Goal: Browse casually

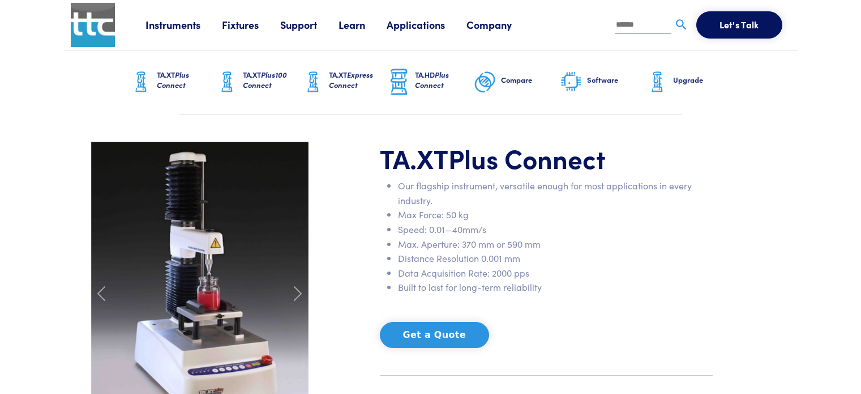
click at [294, 284] on span at bounding box center [298, 293] width 18 height 18
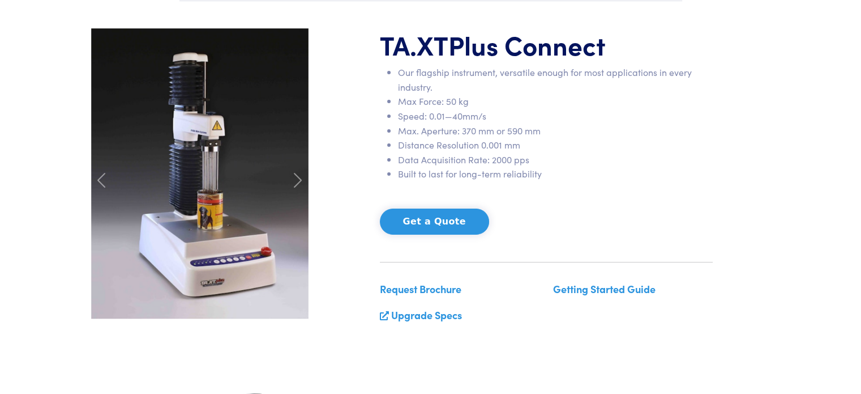
click at [294, 178] on span at bounding box center [298, 180] width 18 height 18
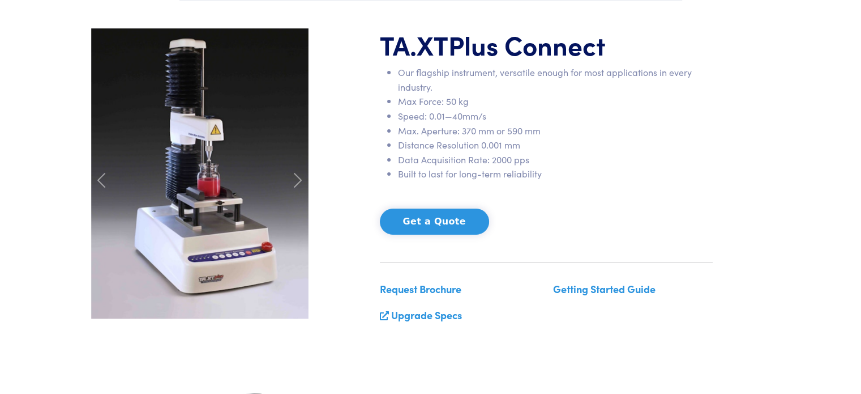
click at [294, 178] on span at bounding box center [298, 180] width 18 height 18
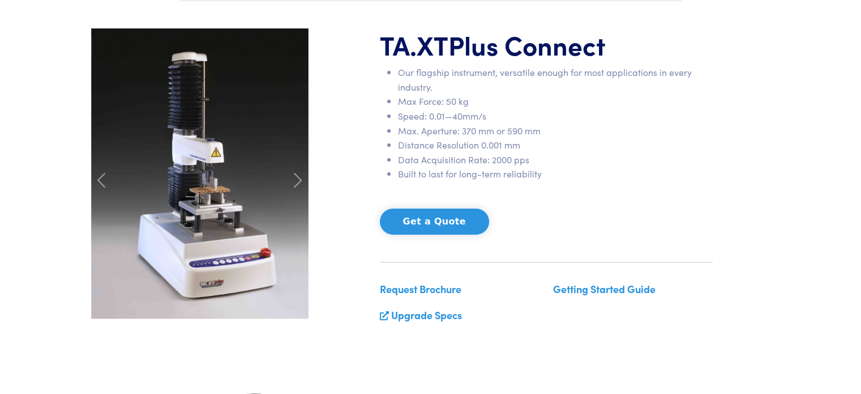
click at [294, 178] on span at bounding box center [298, 180] width 18 height 18
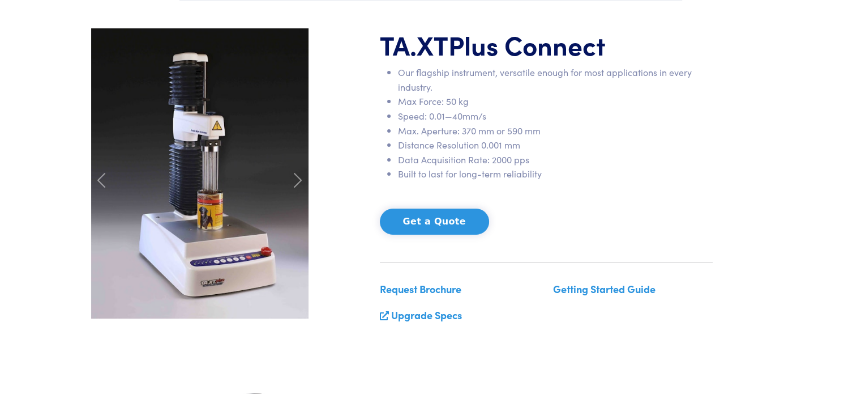
click at [294, 178] on span at bounding box center [298, 180] width 18 height 18
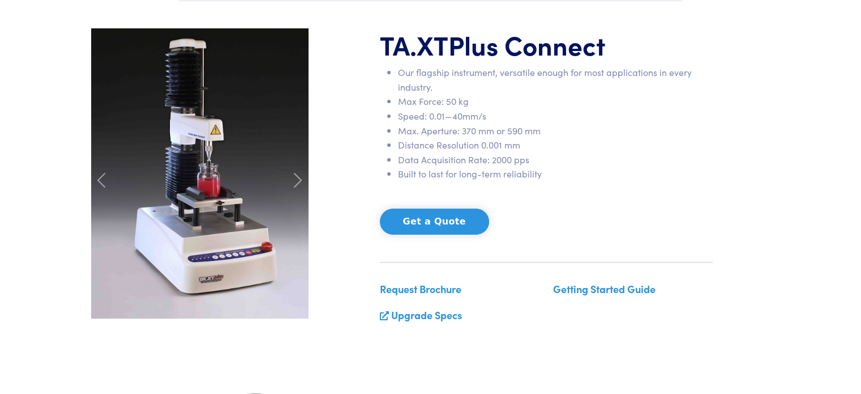
click at [294, 178] on span at bounding box center [298, 180] width 18 height 18
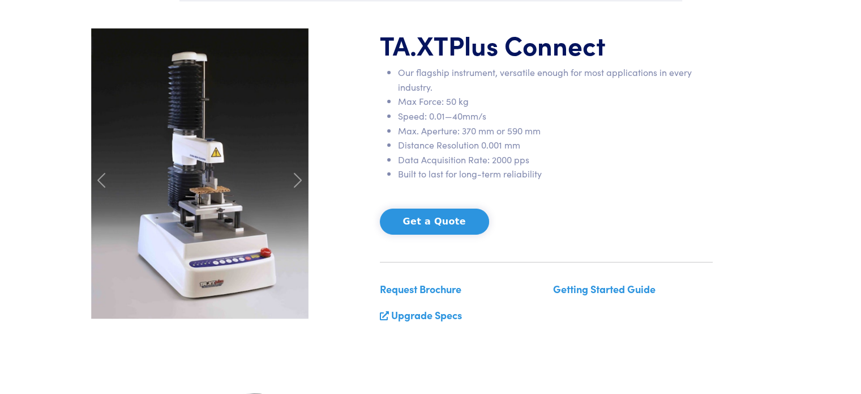
click at [294, 178] on span at bounding box center [298, 180] width 18 height 18
